Goal: Information Seeking & Learning: Learn about a topic

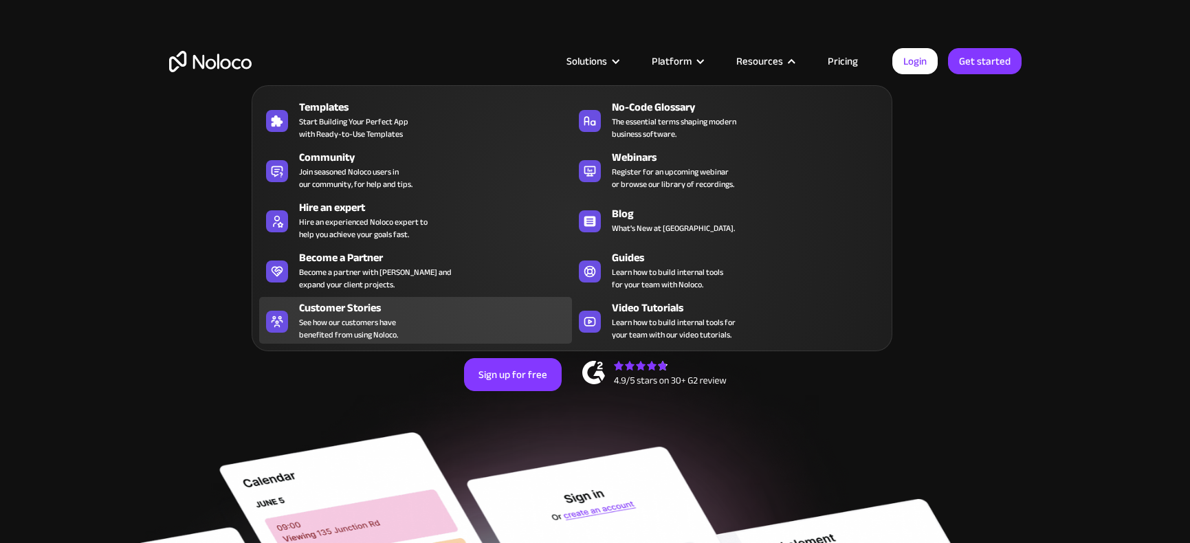
click at [383, 326] on span "See how our customers have benefited from using Noloco." at bounding box center [348, 328] width 99 height 25
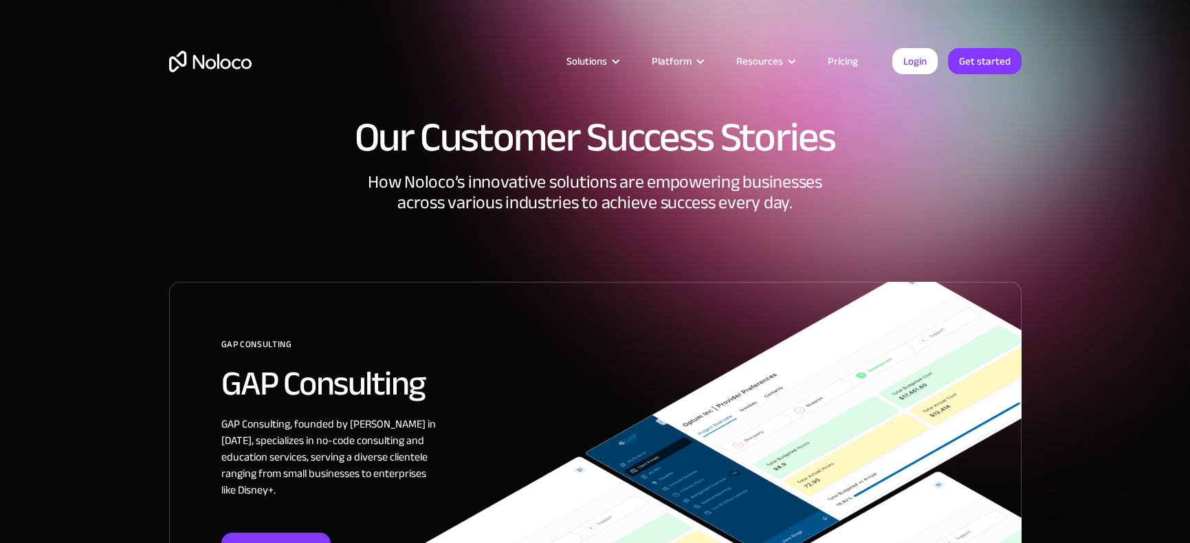
click at [419, 401] on h2 "GAP Consulting" at bounding box center [620, 383] width 799 height 37
